Goal: Navigation & Orientation: Find specific page/section

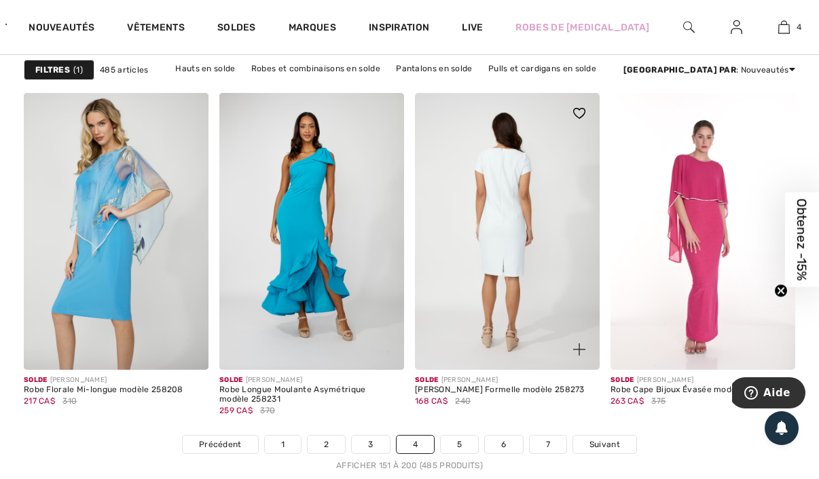
scroll to position [5461, 0]
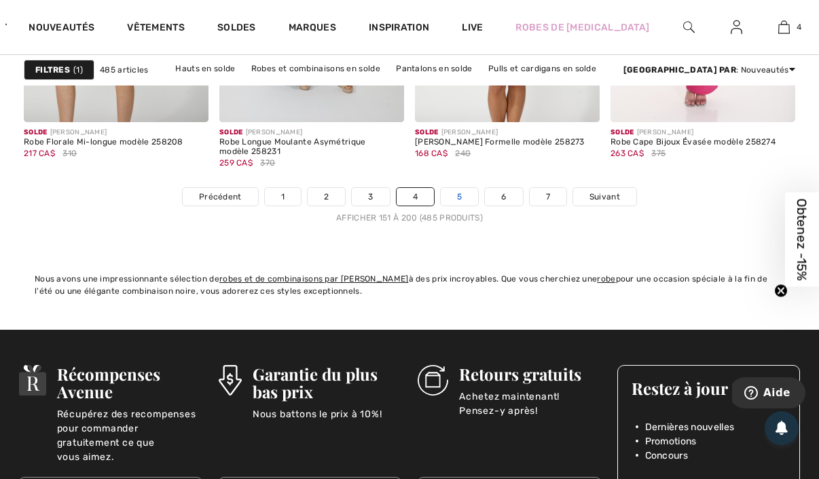
click at [464, 205] on link "5" at bounding box center [459, 197] width 37 height 18
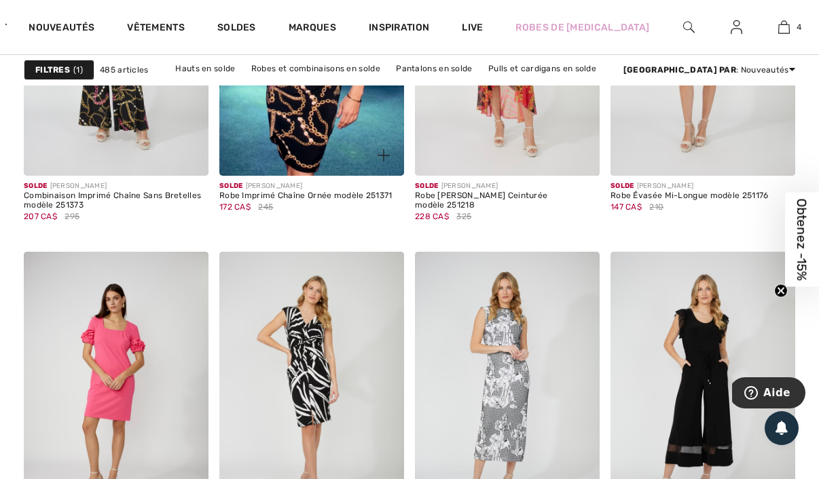
scroll to position [1353, 0]
